Goal: Task Accomplishment & Management: Use online tool/utility

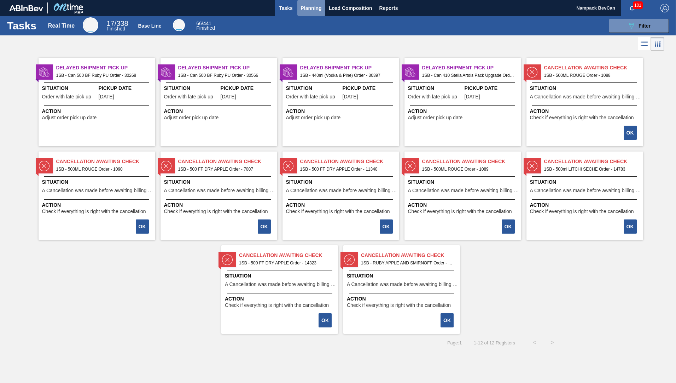
click at [312, 12] on span "Planning" at bounding box center [311, 8] width 21 height 8
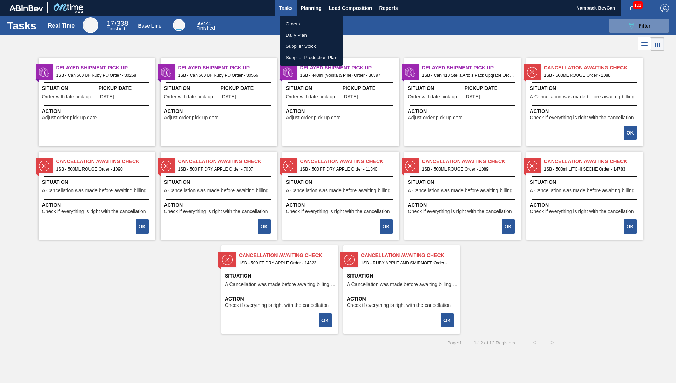
click at [298, 26] on li "Orders" at bounding box center [311, 23] width 63 height 11
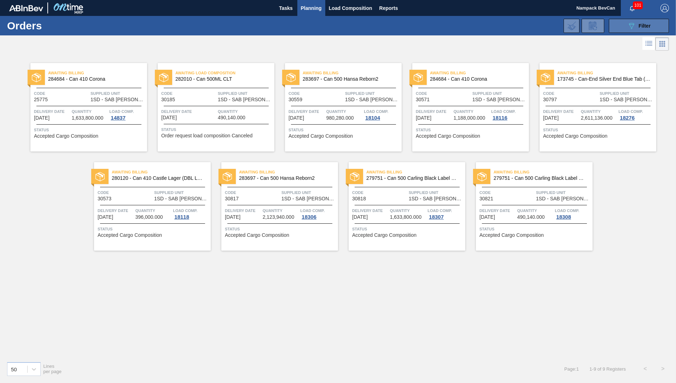
click at [626, 27] on button "089F7B8B-B2A5-4AFE-B5C0-19BA573D28AC Filter" at bounding box center [639, 26] width 60 height 14
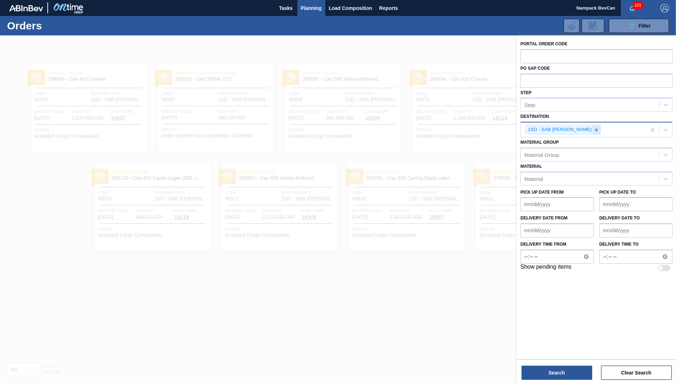
click at [594, 129] on icon at bounding box center [596, 129] width 5 height 5
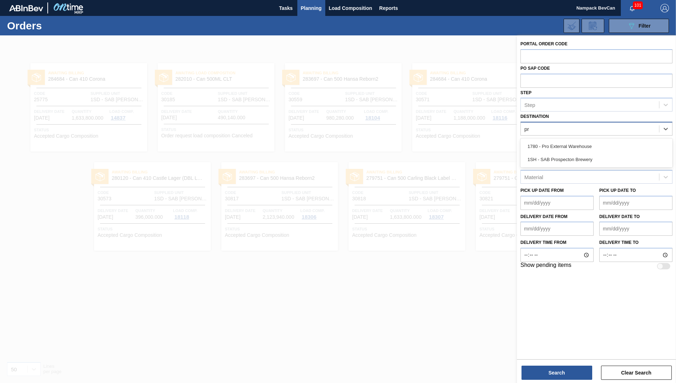
type input "pro"
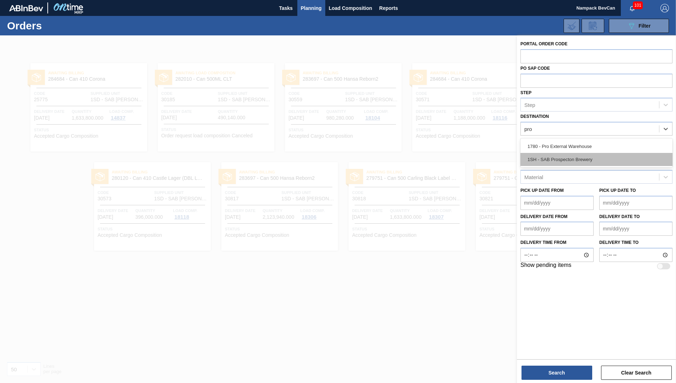
click at [565, 161] on div "1SH - SAB Prospecton Brewery" at bounding box center [597, 159] width 152 height 13
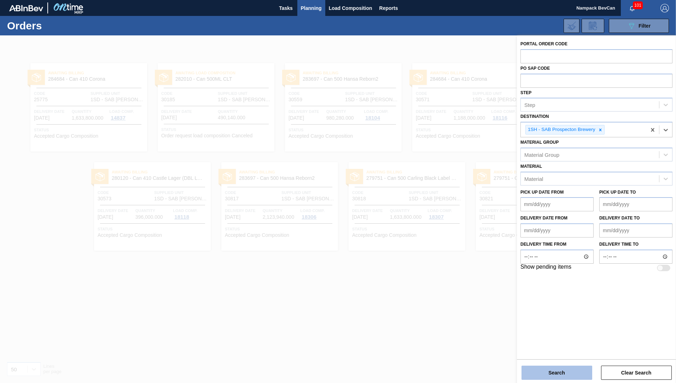
click at [562, 375] on button "Search" at bounding box center [557, 372] width 71 height 14
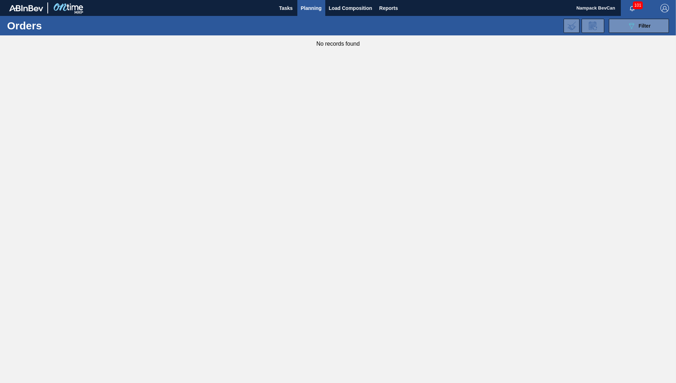
click at [314, 9] on span "Planning" at bounding box center [311, 8] width 21 height 8
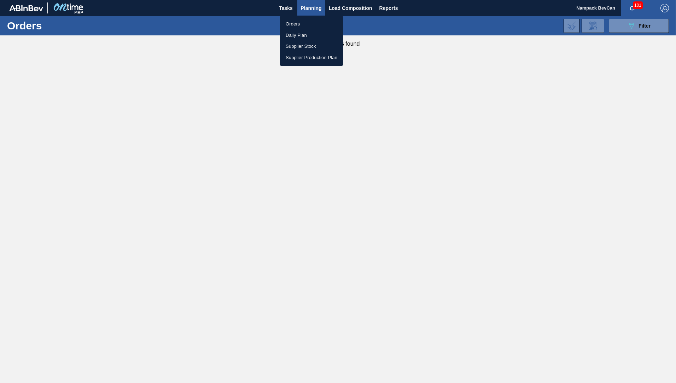
click at [297, 24] on li "Orders" at bounding box center [311, 23] width 63 height 11
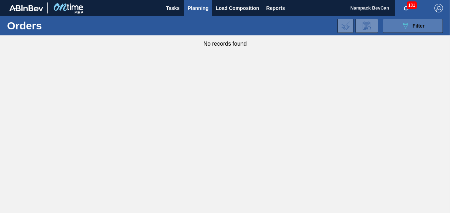
click at [398, 27] on button "089F7B8B-B2A5-4AFE-B5C0-19BA573D28AC Filter" at bounding box center [413, 26] width 60 height 14
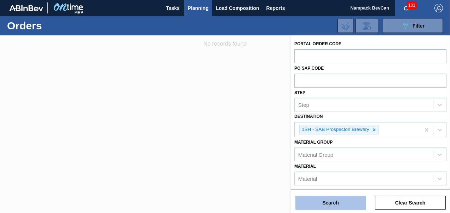
click at [343, 204] on button "Search" at bounding box center [330, 203] width 71 height 14
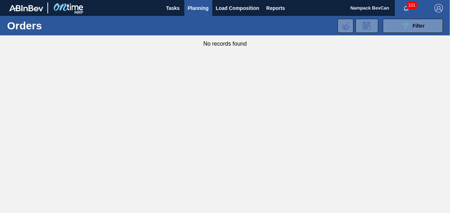
click at [204, 11] on span "Planning" at bounding box center [198, 8] width 21 height 8
click at [403, 27] on icon "089F7B8B-B2A5-4AFE-B5C0-19BA573D28AC" at bounding box center [405, 26] width 8 height 8
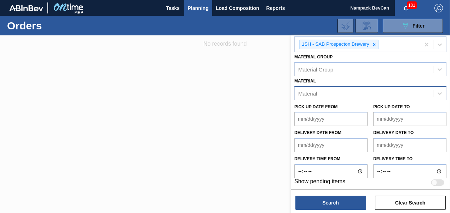
scroll to position [87, 0]
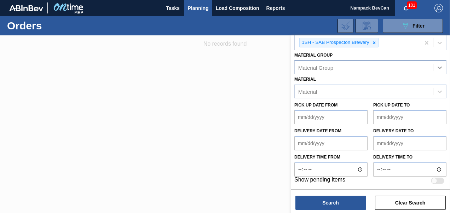
click at [438, 66] on icon at bounding box center [439, 67] width 4 height 2
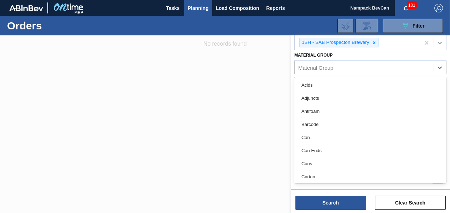
click at [436, 43] on icon at bounding box center [439, 42] width 7 height 7
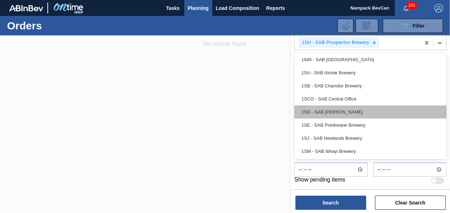
scroll to position [0, 0]
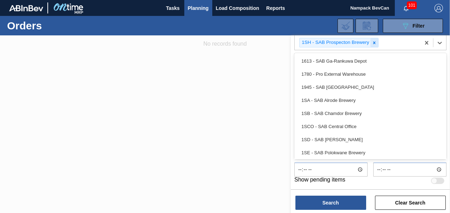
click at [376, 42] on div at bounding box center [374, 42] width 8 height 9
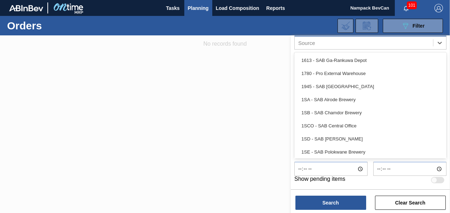
scroll to position [85, 0]
click at [439, 44] on icon at bounding box center [439, 43] width 4 height 2
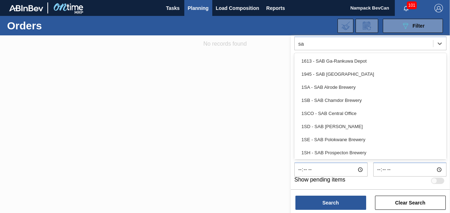
type input "sab"
click at [358, 150] on div "1SH - SAB Prospecton Brewery" at bounding box center [370, 152] width 152 height 13
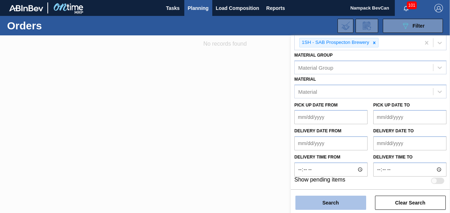
click at [347, 202] on button "Search" at bounding box center [330, 203] width 71 height 14
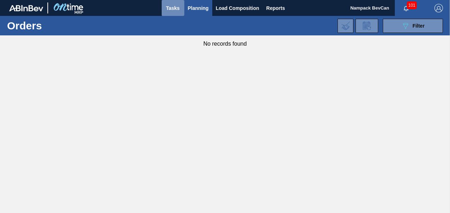
click at [176, 11] on span "Tasks" at bounding box center [173, 8] width 16 height 8
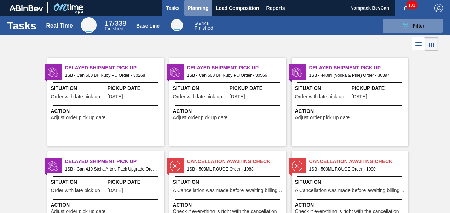
click at [199, 12] on span "Planning" at bounding box center [198, 8] width 21 height 8
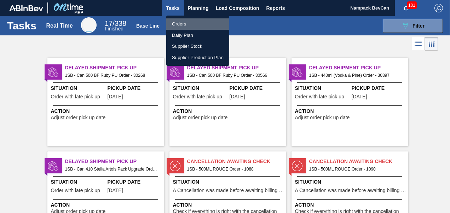
click at [184, 25] on li "Orders" at bounding box center [197, 23] width 63 height 11
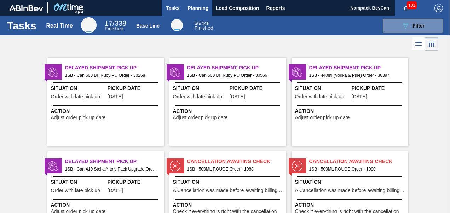
click at [198, 11] on span "Planning" at bounding box center [198, 8] width 21 height 8
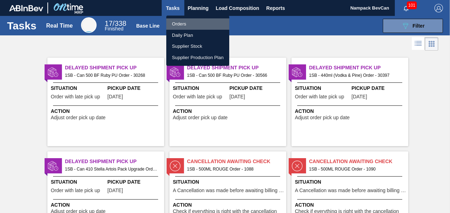
click at [185, 24] on li "Orders" at bounding box center [197, 23] width 63 height 11
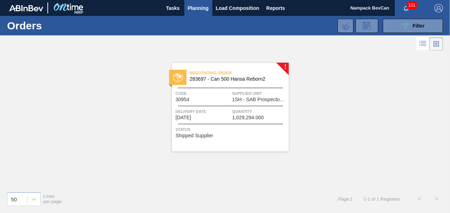
click at [218, 105] on div "Negotiating Order 283697 - Can 500 Hansa Reborn2 Code 30954 Supplied Unit 1SH -…" at bounding box center [230, 107] width 117 height 88
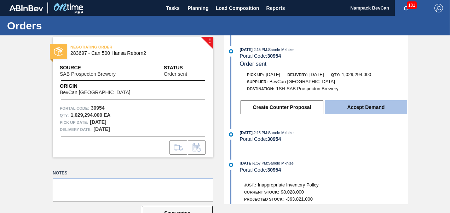
click at [363, 112] on button "Accept Demand" at bounding box center [366, 107] width 82 height 14
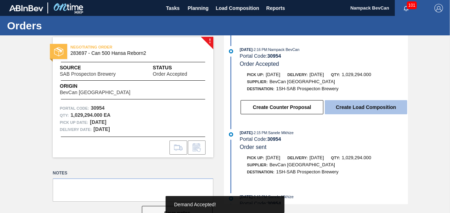
click at [354, 108] on button "Create Load Composition" at bounding box center [366, 107] width 82 height 14
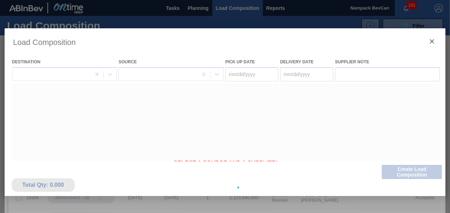
type Date "[DATE]"
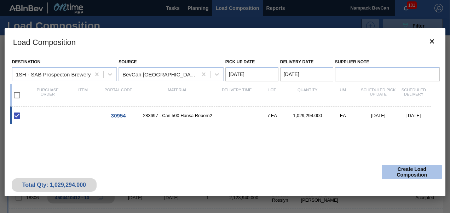
click at [399, 173] on button "Create Load Composition" at bounding box center [412, 172] width 60 height 14
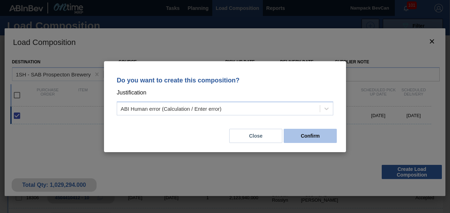
click at [318, 134] on button "Confirm" at bounding box center [310, 136] width 53 height 14
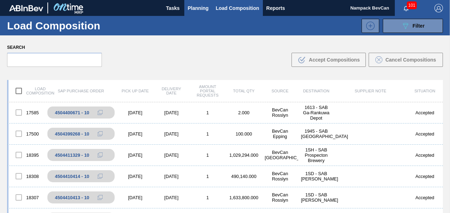
click at [207, 7] on span "Planning" at bounding box center [198, 8] width 21 height 8
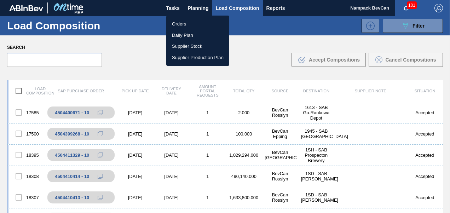
click at [189, 25] on li "Orders" at bounding box center [197, 23] width 63 height 11
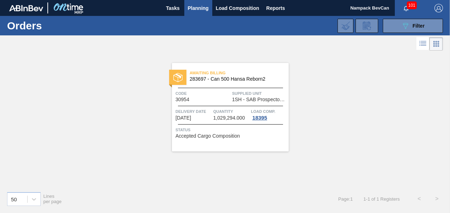
click at [193, 8] on span "Planning" at bounding box center [198, 8] width 21 height 8
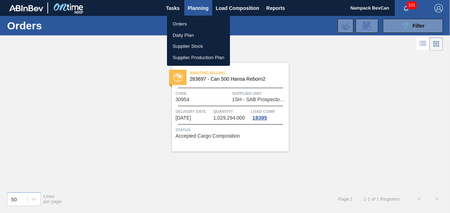
click at [183, 21] on li "Orders" at bounding box center [198, 23] width 63 height 11
